Goal: Navigation & Orientation: Find specific page/section

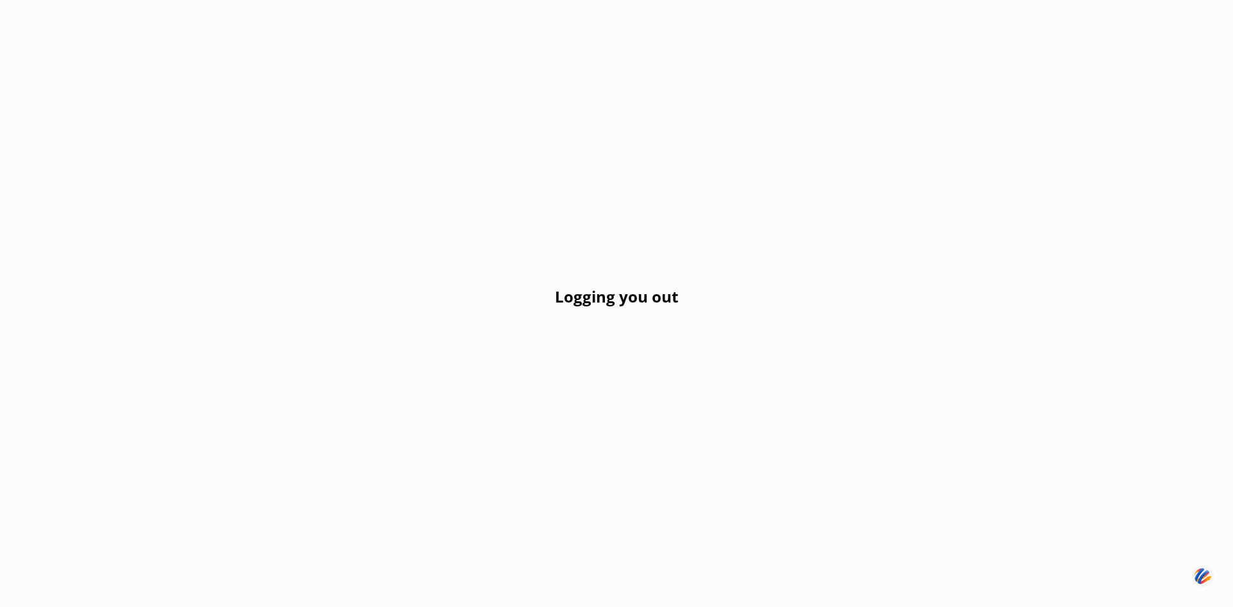
click at [510, 176] on div "Logging you out" at bounding box center [616, 303] width 1233 height 607
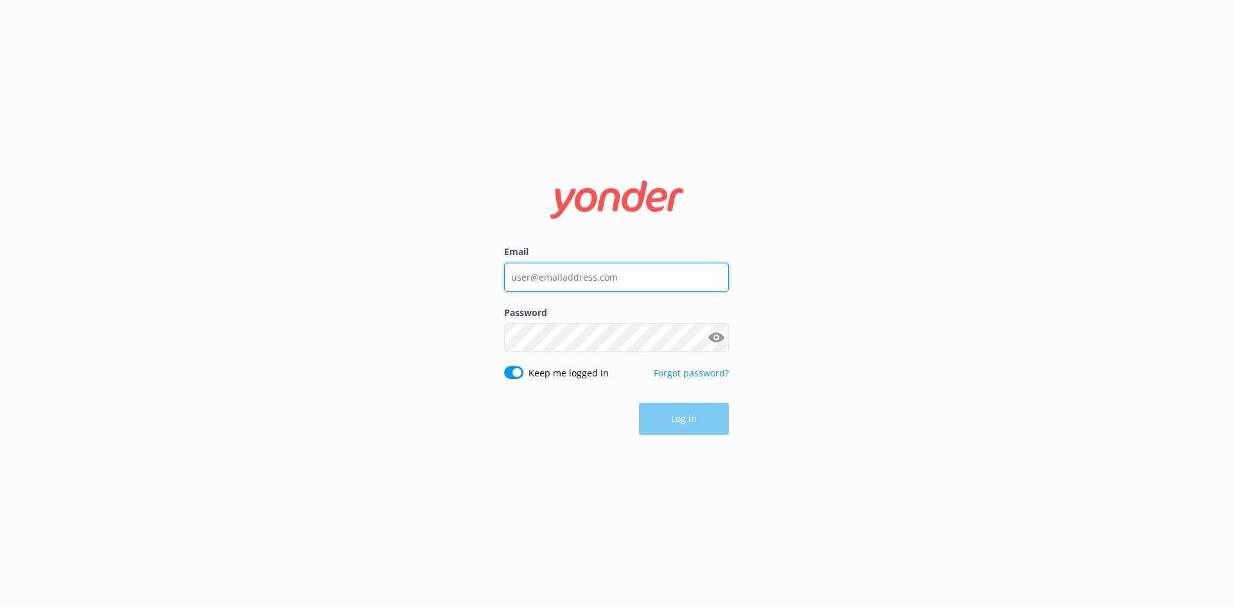
type input "[PERSON_NAME][EMAIL_ADDRESS][DOMAIN_NAME]"
click at [680, 412] on div "Log in" at bounding box center [616, 419] width 225 height 32
click at [668, 417] on button "Log in" at bounding box center [684, 419] width 90 height 32
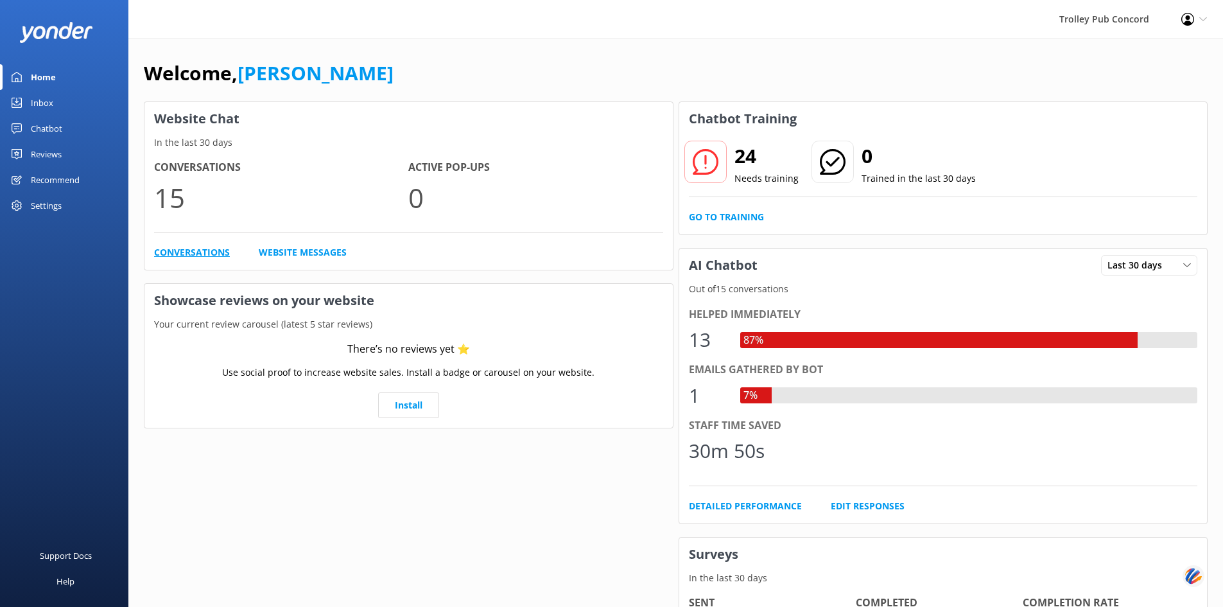
click at [209, 250] on link "Conversations" at bounding box center [192, 252] width 76 height 14
